Goal: Task Accomplishment & Management: Manage account settings

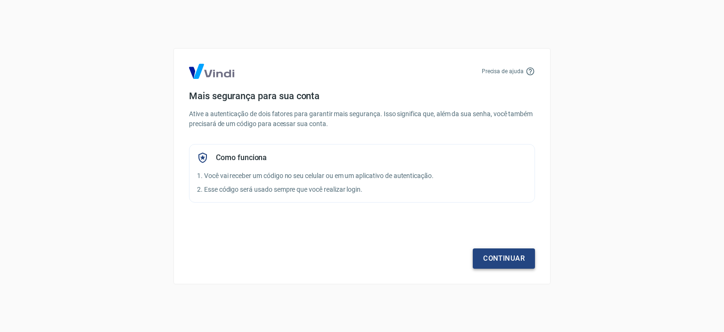
click at [501, 259] on link "Continuar" at bounding box center [504, 258] width 62 height 20
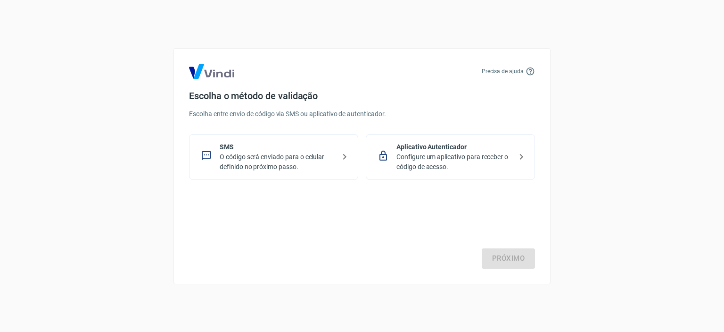
click at [307, 165] on p "O código será enviado para o celular definido no próximo passo." at bounding box center [278, 162] width 116 height 20
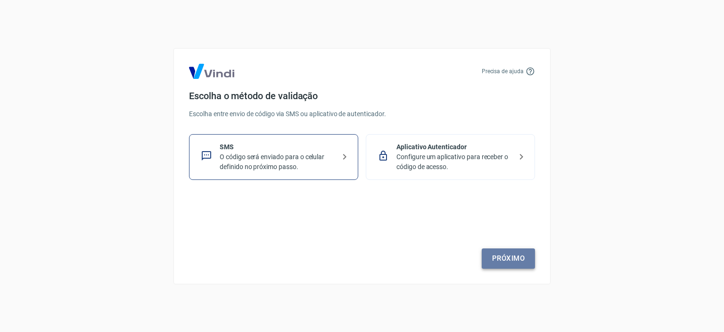
click at [512, 258] on link "Próximo" at bounding box center [508, 258] width 53 height 20
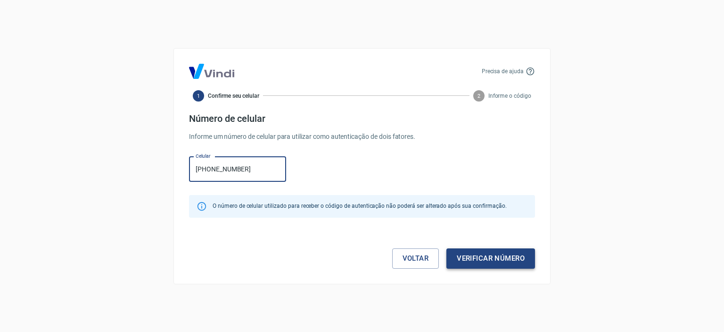
type input "(47) 99280-1304"
click at [503, 257] on button "Verificar número" at bounding box center [491, 258] width 89 height 20
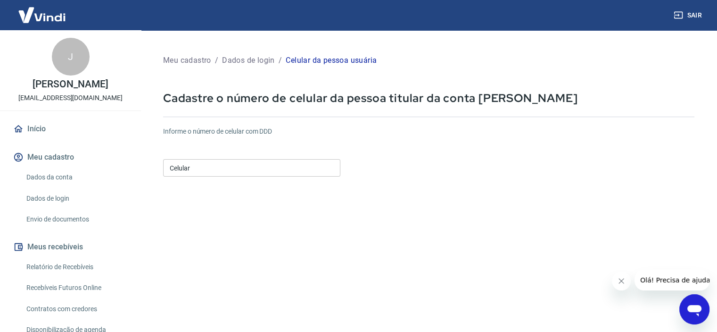
click at [234, 158] on div "Celular Celular" at bounding box center [251, 166] width 177 height 23
click at [225, 164] on input "Celular" at bounding box center [251, 167] width 177 height 17
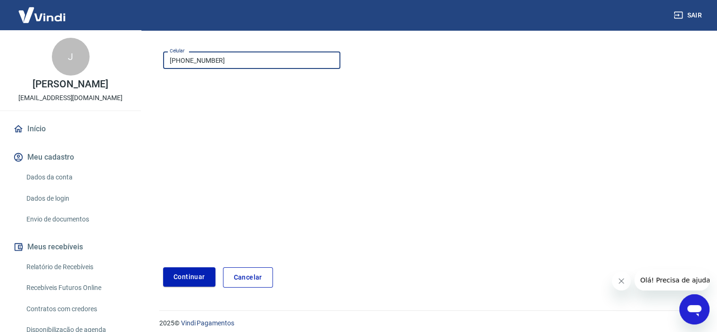
scroll to position [115, 0]
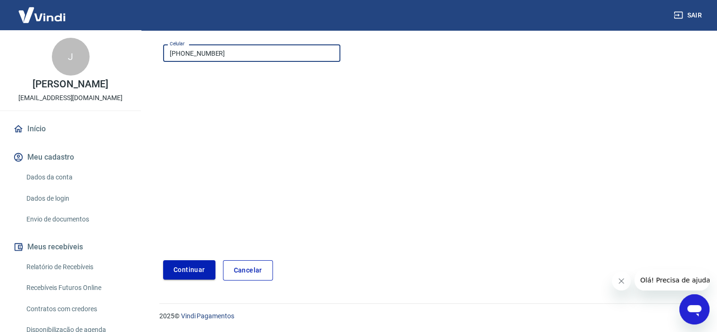
type input "(47) 99280-1304"
click at [186, 267] on button "Continuar" at bounding box center [189, 269] width 52 height 19
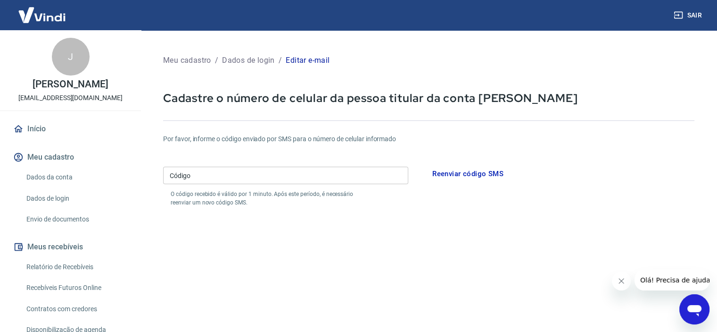
click at [196, 179] on input "Código" at bounding box center [285, 174] width 245 height 17
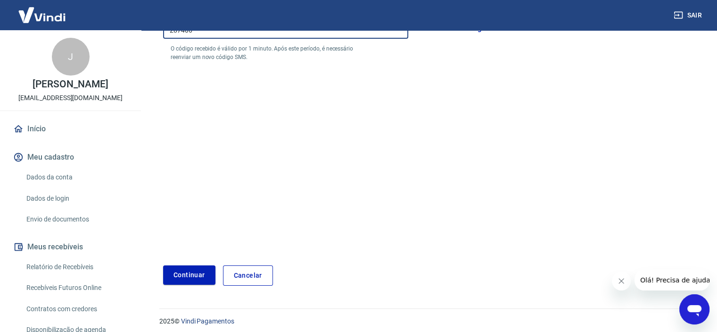
scroll to position [150, 0]
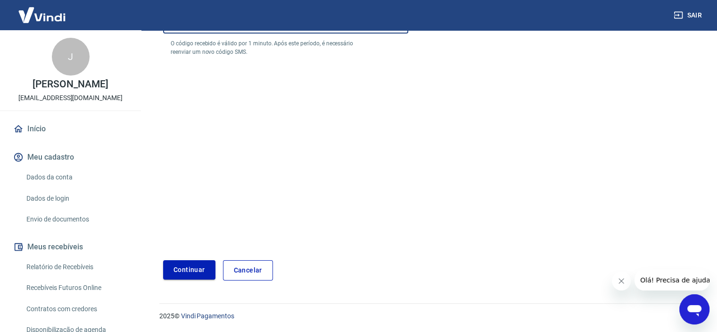
type input "287406"
click at [189, 267] on button "Continuar" at bounding box center [189, 269] width 52 height 19
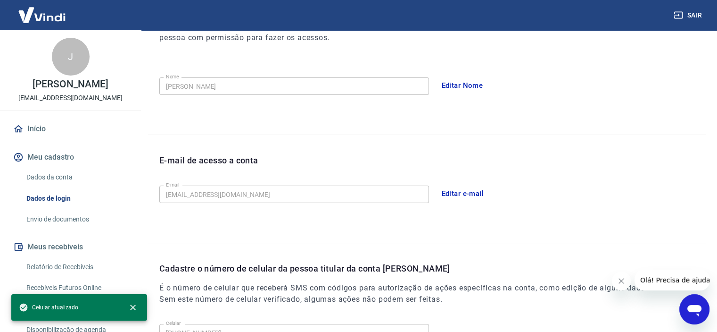
scroll to position [272, 0]
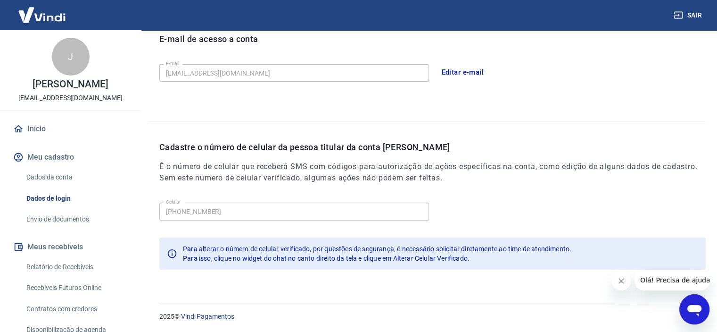
click at [60, 157] on button "Meu cadastro" at bounding box center [70, 157] width 118 height 21
click at [61, 171] on link "Dados da conta" at bounding box center [76, 176] width 107 height 19
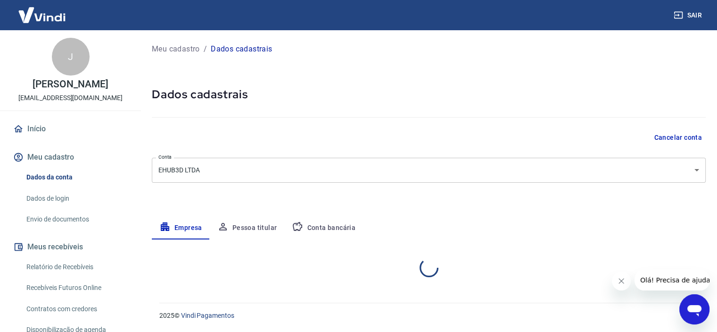
select select "SC"
select select "business"
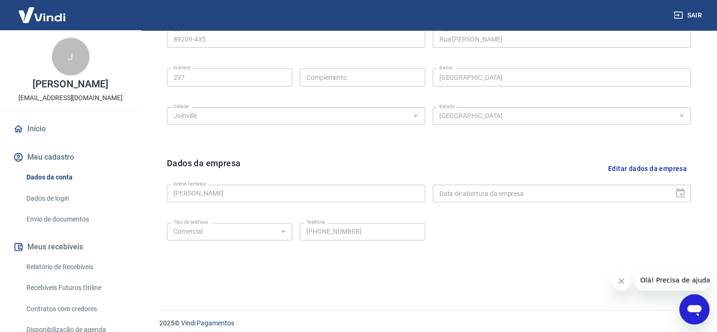
scroll to position [348, 0]
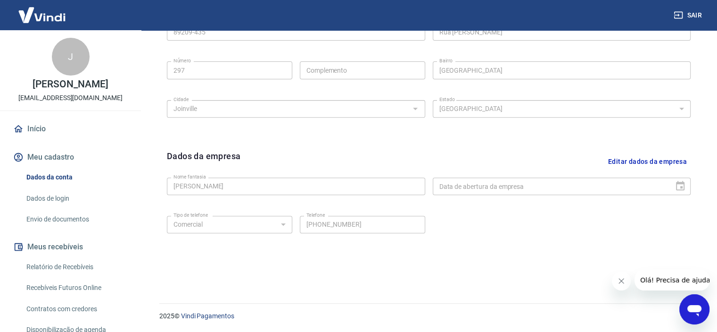
click at [248, 175] on div "Nome fantasia Jaime King Chin Nome fantasia Data de abertura da empresa Data de…" at bounding box center [429, 185] width 524 height 23
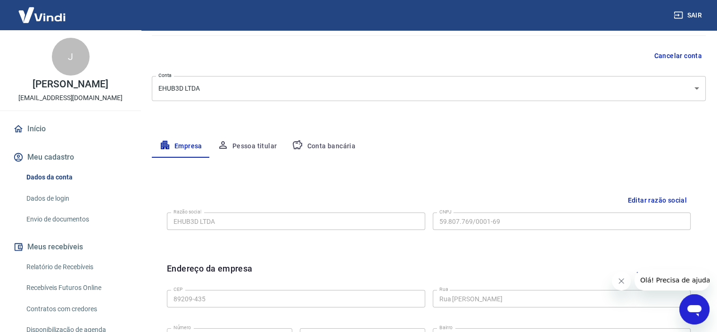
scroll to position [18, 0]
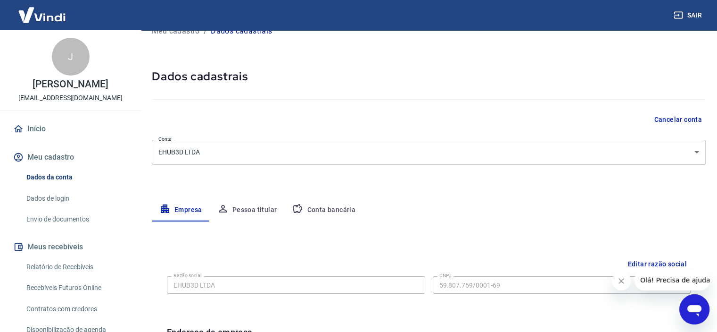
click at [247, 205] on button "Pessoa titular" at bounding box center [247, 210] width 75 height 23
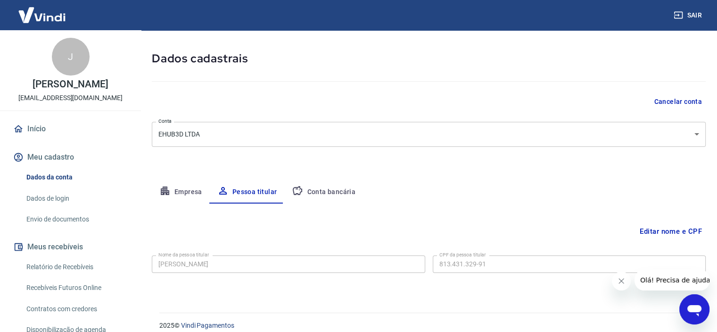
scroll to position [45, 0]
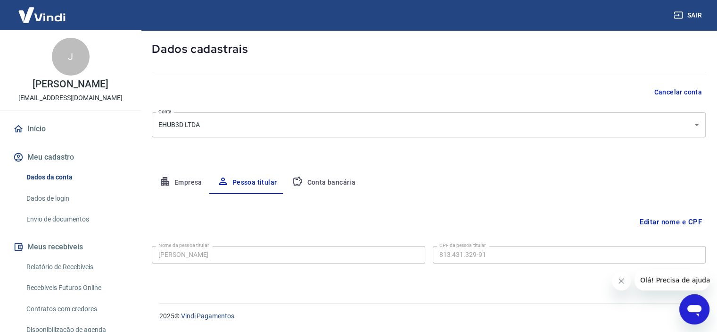
click at [266, 236] on div "Editar nome e CPF Nome da pessoa titular Jaime King Chin Nome da pessoa titular…" at bounding box center [429, 237] width 554 height 86
click at [337, 182] on button "Conta bancária" at bounding box center [323, 182] width 79 height 23
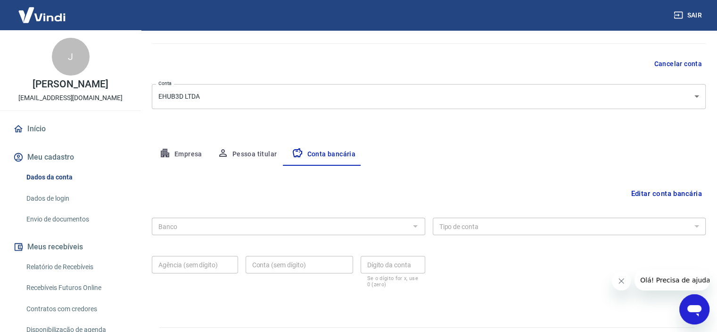
scroll to position [98, 0]
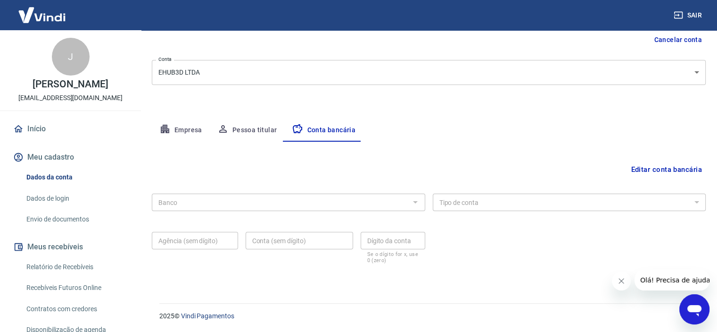
click at [260, 130] on button "Pessoa titular" at bounding box center [247, 130] width 75 height 23
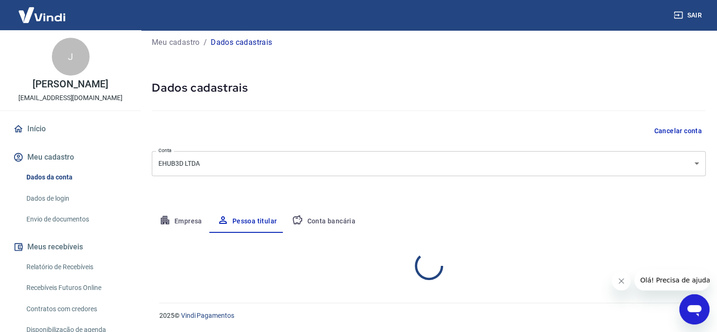
scroll to position [45, 0]
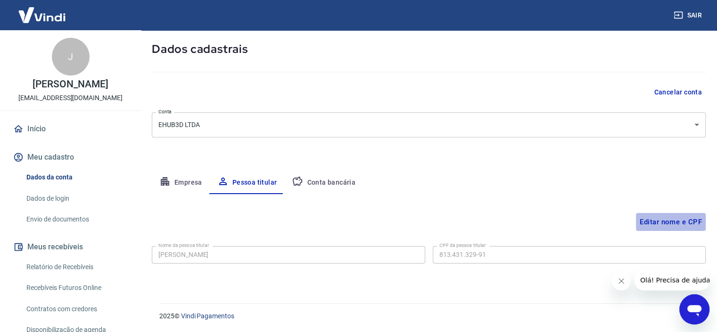
click at [664, 223] on button "Editar nome e CPF" at bounding box center [671, 222] width 70 height 18
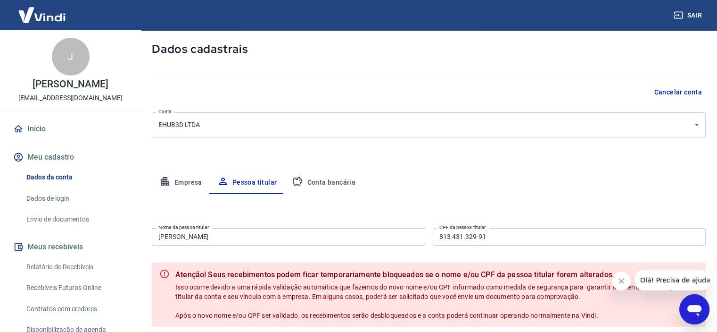
scroll to position [92, 0]
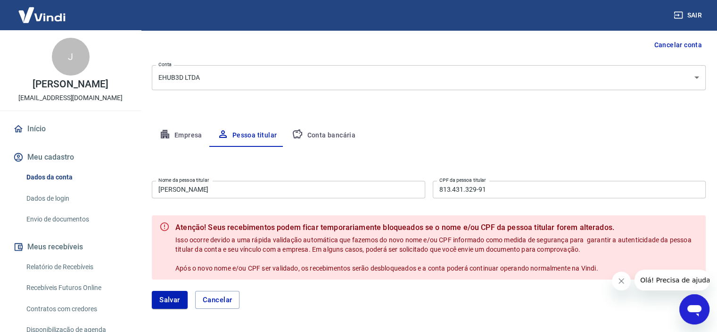
click at [75, 58] on div "J" at bounding box center [71, 57] width 38 height 38
click at [256, 62] on div "Meu cadastro / Dados cadastrais Dados cadastrais Cancelar conta Conta EHUB3D LT…" at bounding box center [429, 134] width 577 height 393
click at [44, 246] on button "Meus recebíveis" at bounding box center [70, 246] width 118 height 21
click at [217, 292] on button "Cancelar" at bounding box center [217, 300] width 45 height 18
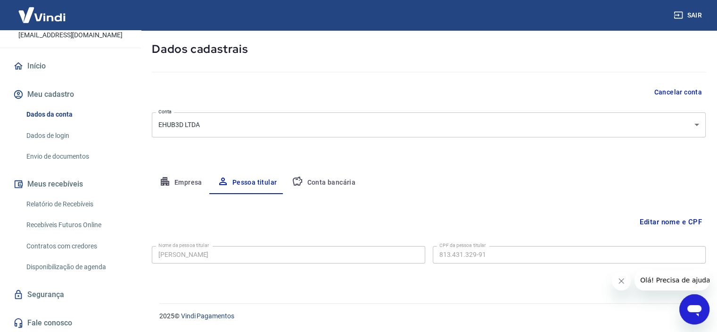
scroll to position [64, 0]
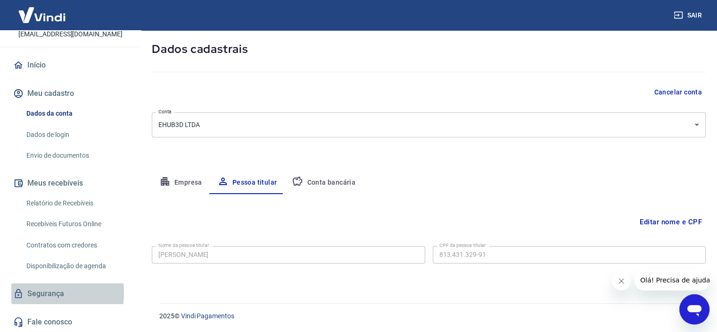
click at [33, 292] on link "Segurança" at bounding box center [70, 293] width 118 height 21
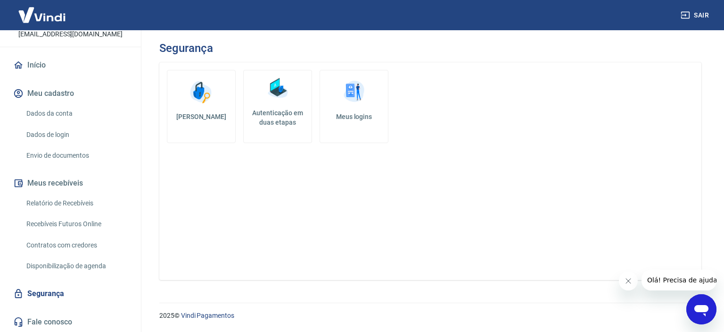
click at [60, 156] on link "Envio de documentos" at bounding box center [76, 155] width 107 height 19
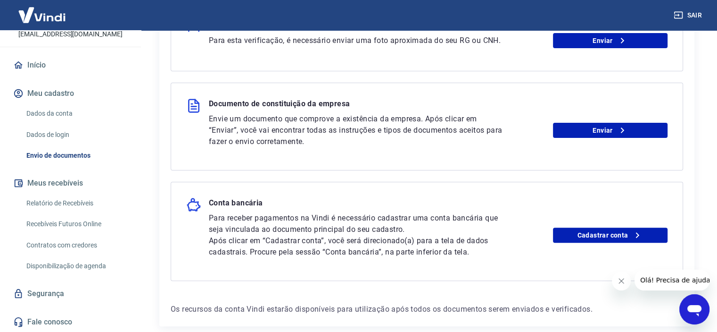
scroll to position [153, 0]
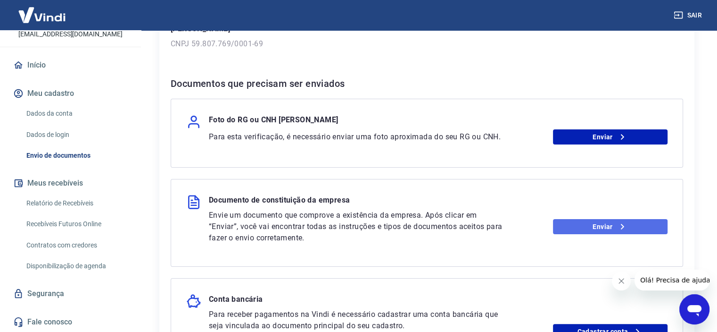
click at [577, 226] on link "Enviar" at bounding box center [610, 226] width 115 height 15
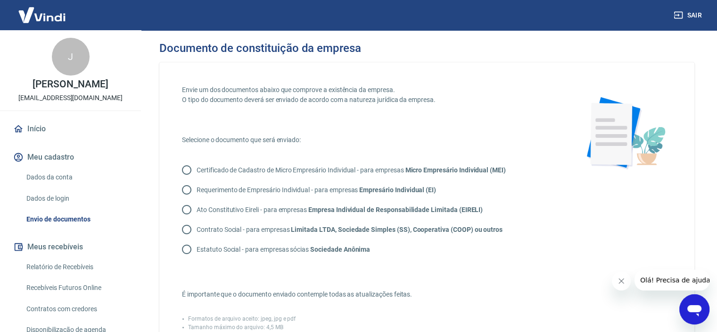
click at [185, 231] on input "Contrato Social - para empresas Limitada LTDA, Sociedade Simples (SS), Cooperat…" at bounding box center [187, 229] width 20 height 20
radio input "true"
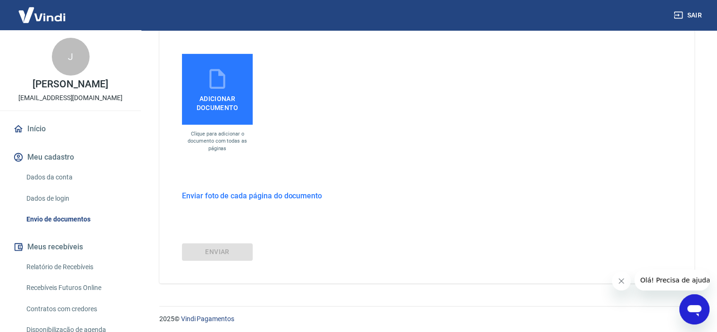
scroll to position [307, 0]
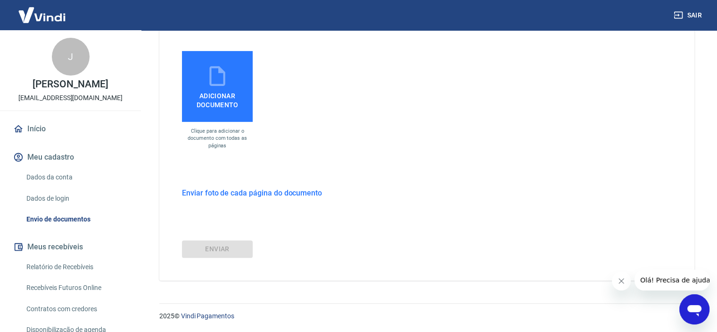
click at [229, 85] on icon at bounding box center [218, 76] width 24 height 24
click at [0, 0] on input "Adicionar documento" at bounding box center [0, 0] width 0 height 0
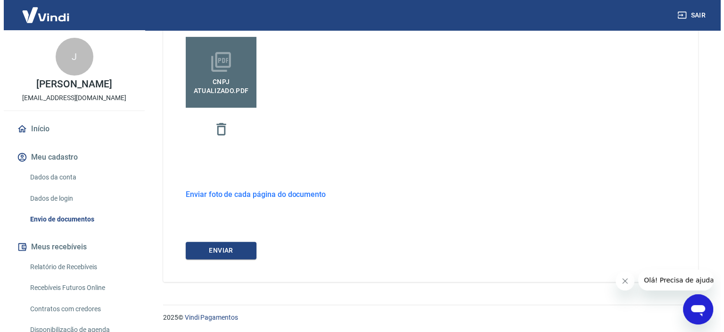
scroll to position [322, 0]
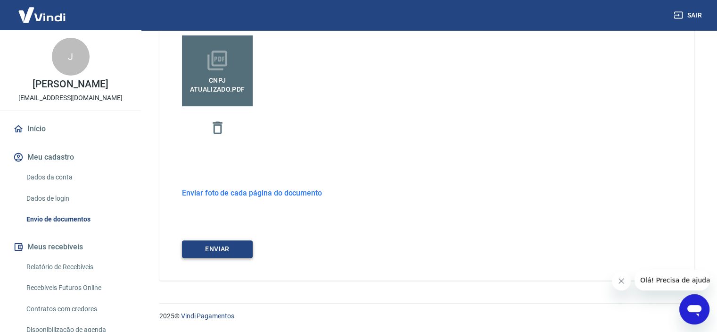
click at [215, 245] on button "ENVIAR" at bounding box center [217, 248] width 71 height 17
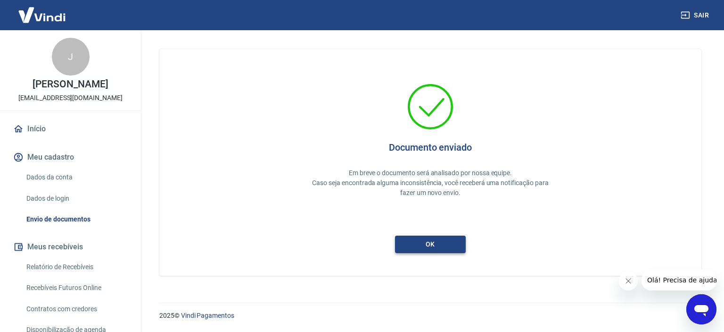
click at [447, 247] on button "ok" at bounding box center [430, 243] width 71 height 17
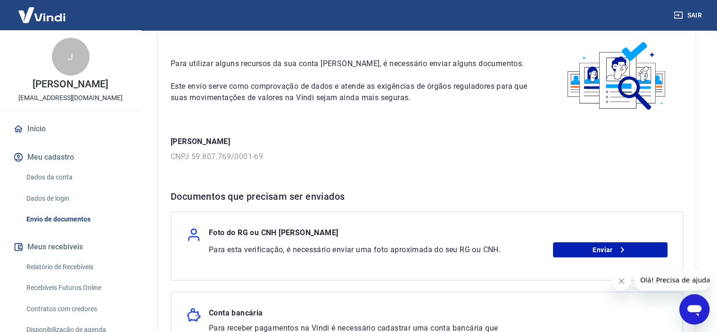
scroll to position [94, 0]
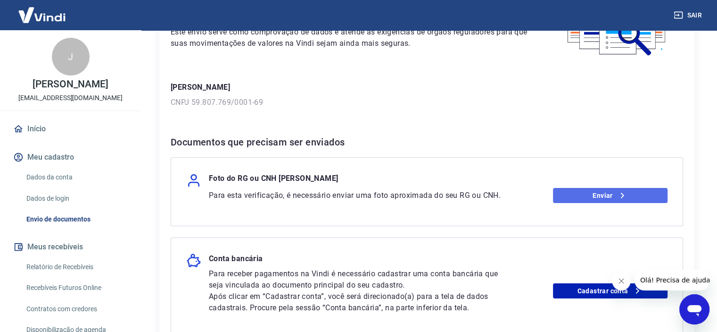
click at [610, 198] on link "Enviar" at bounding box center [610, 195] width 115 height 15
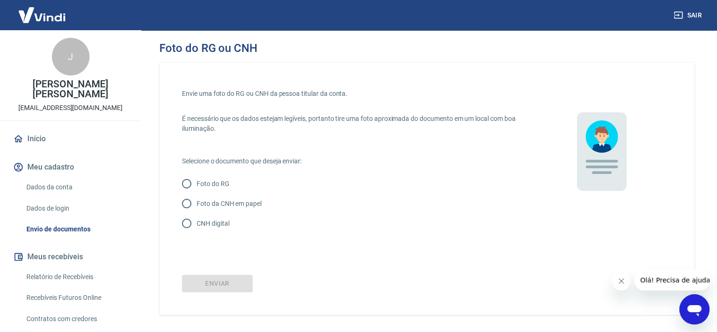
click at [187, 222] on input "CNH digital" at bounding box center [187, 223] width 20 height 20
radio input "true"
